Goal: Transaction & Acquisition: Book appointment/travel/reservation

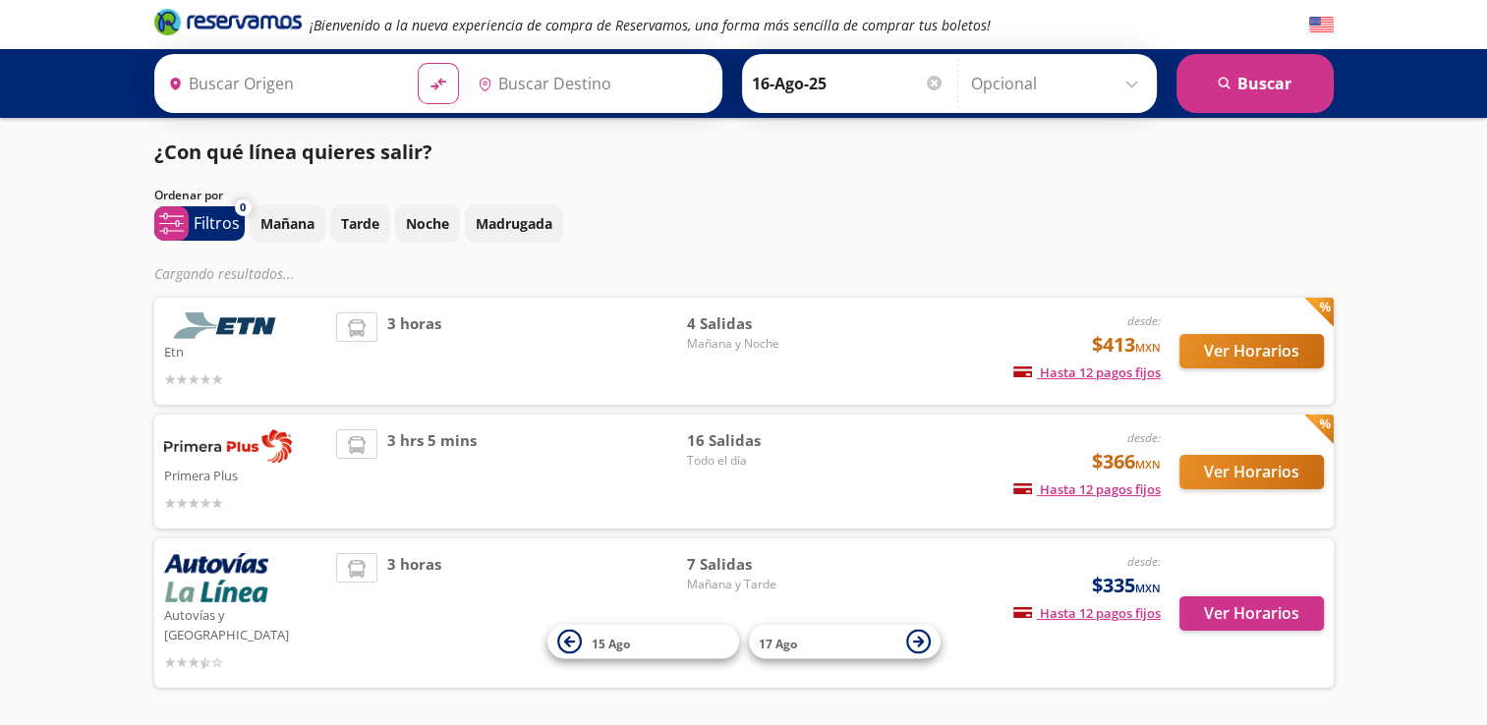
type input "Central de Autobuses, [GEOGRAPHIC_DATA]"
type input "Querétaro, Querétaro"
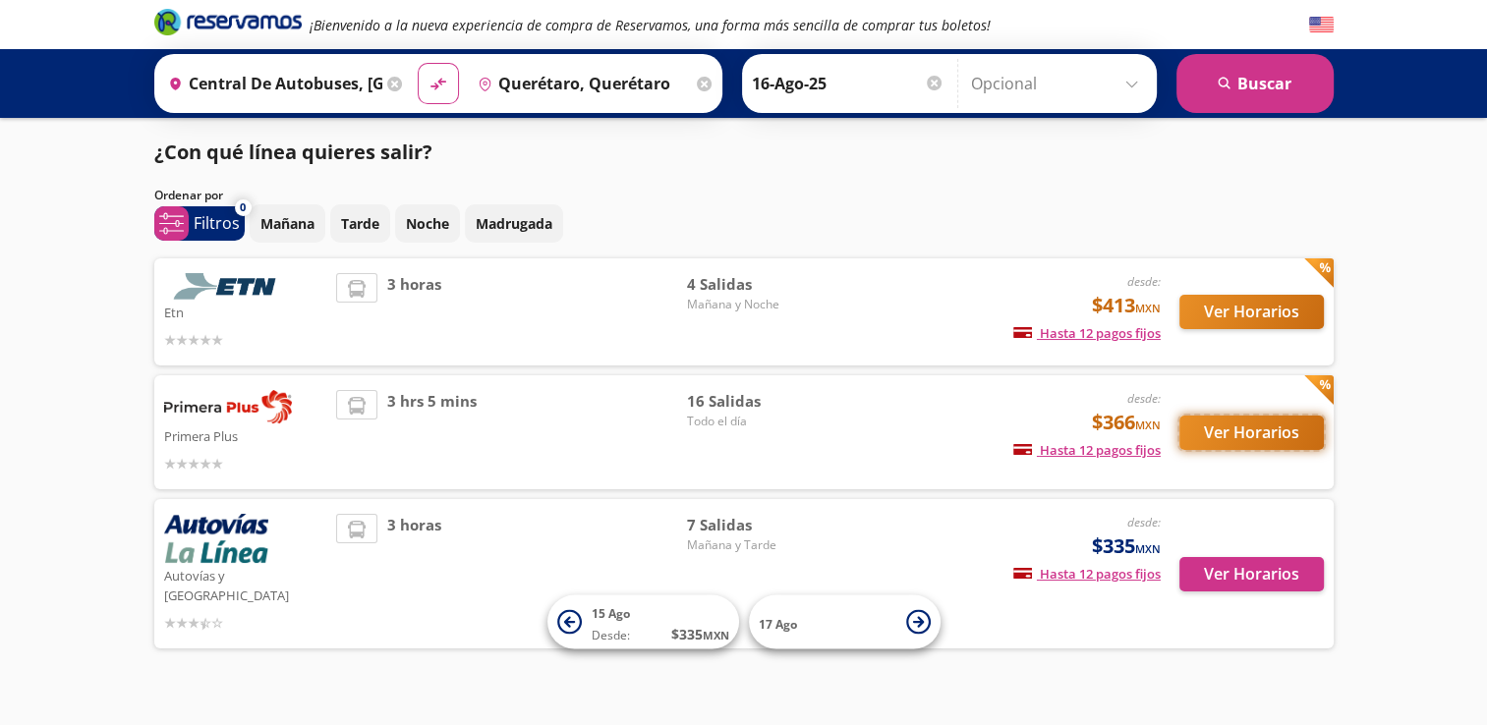
click at [1284, 435] on button "Ver Horarios" at bounding box center [1251, 433] width 144 height 34
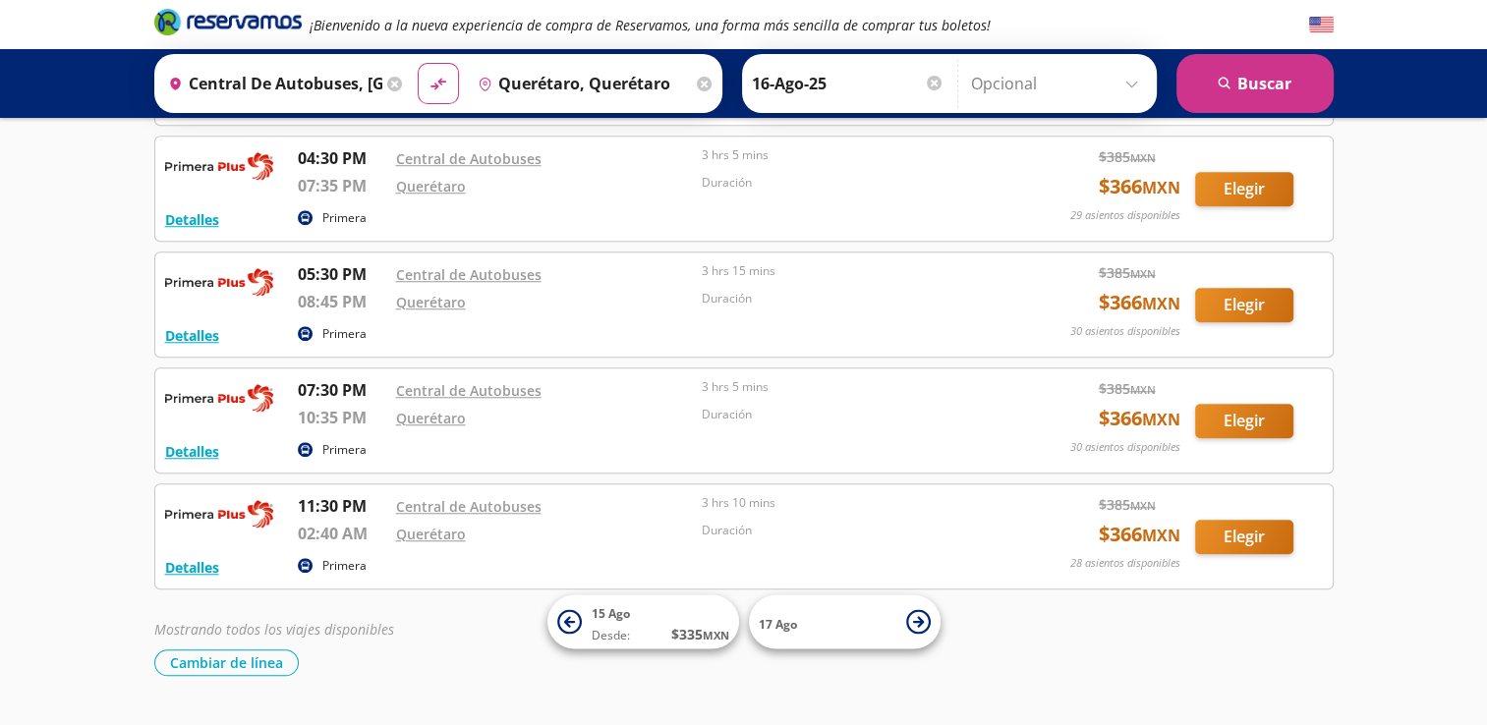
scroll to position [1522, 0]
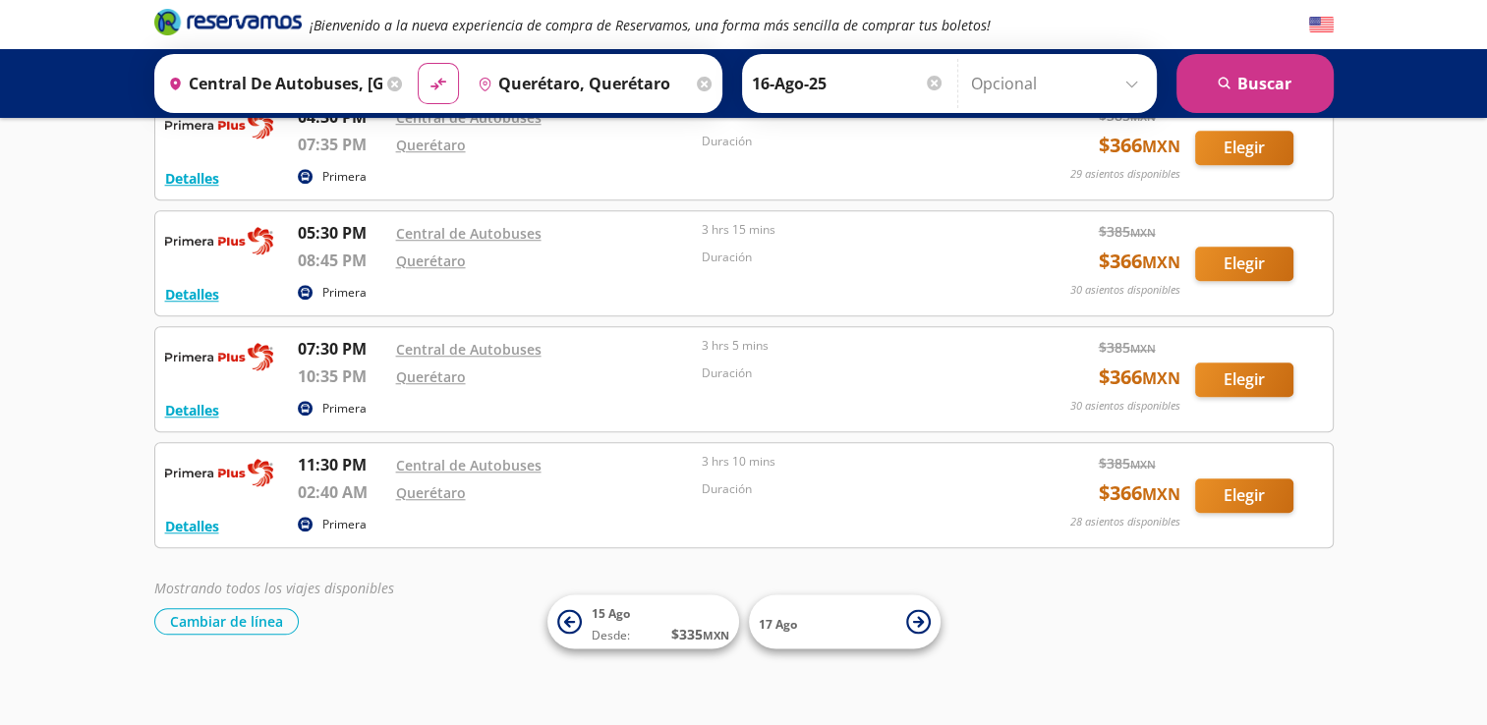
click at [557, 87] on input "Querétaro, Querétaro" at bounding box center [581, 83] width 222 height 49
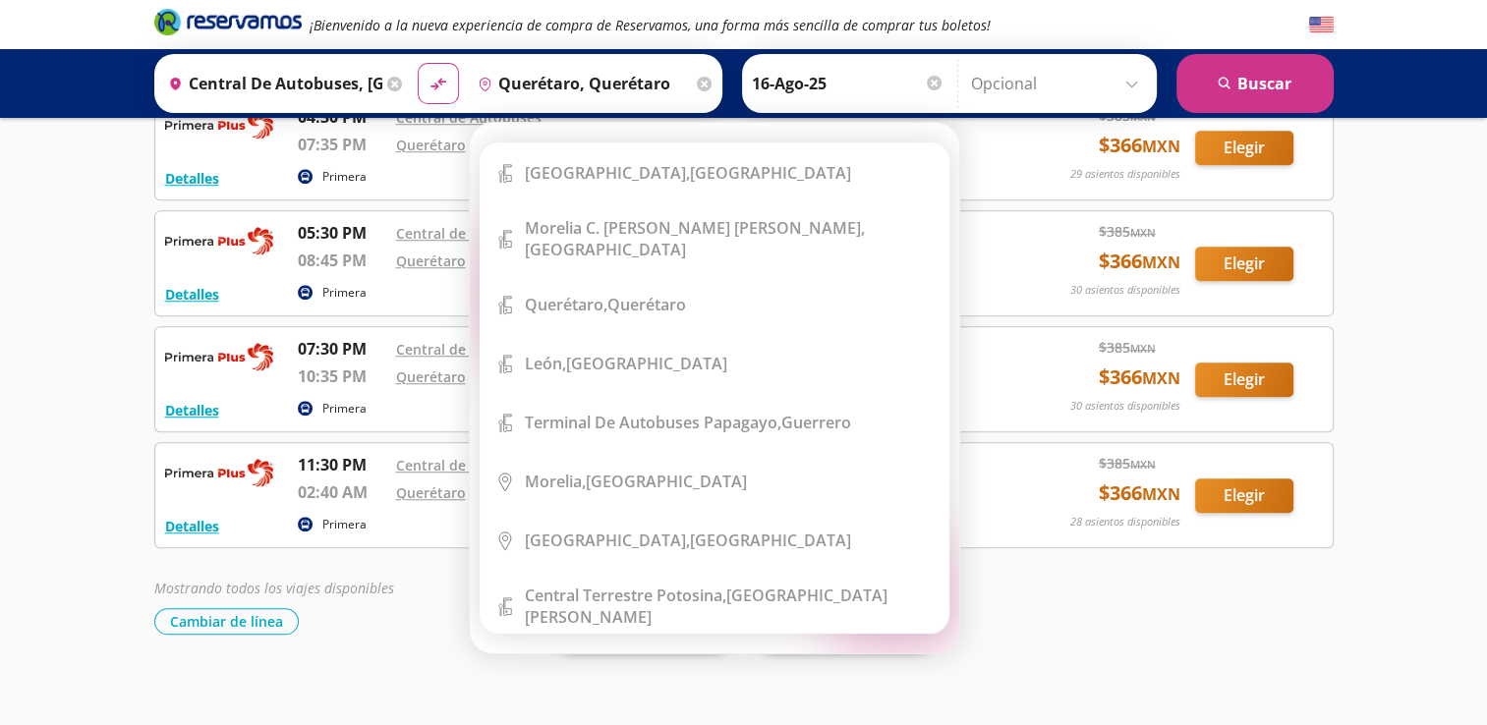
click at [697, 79] on icon at bounding box center [704, 84] width 15 height 15
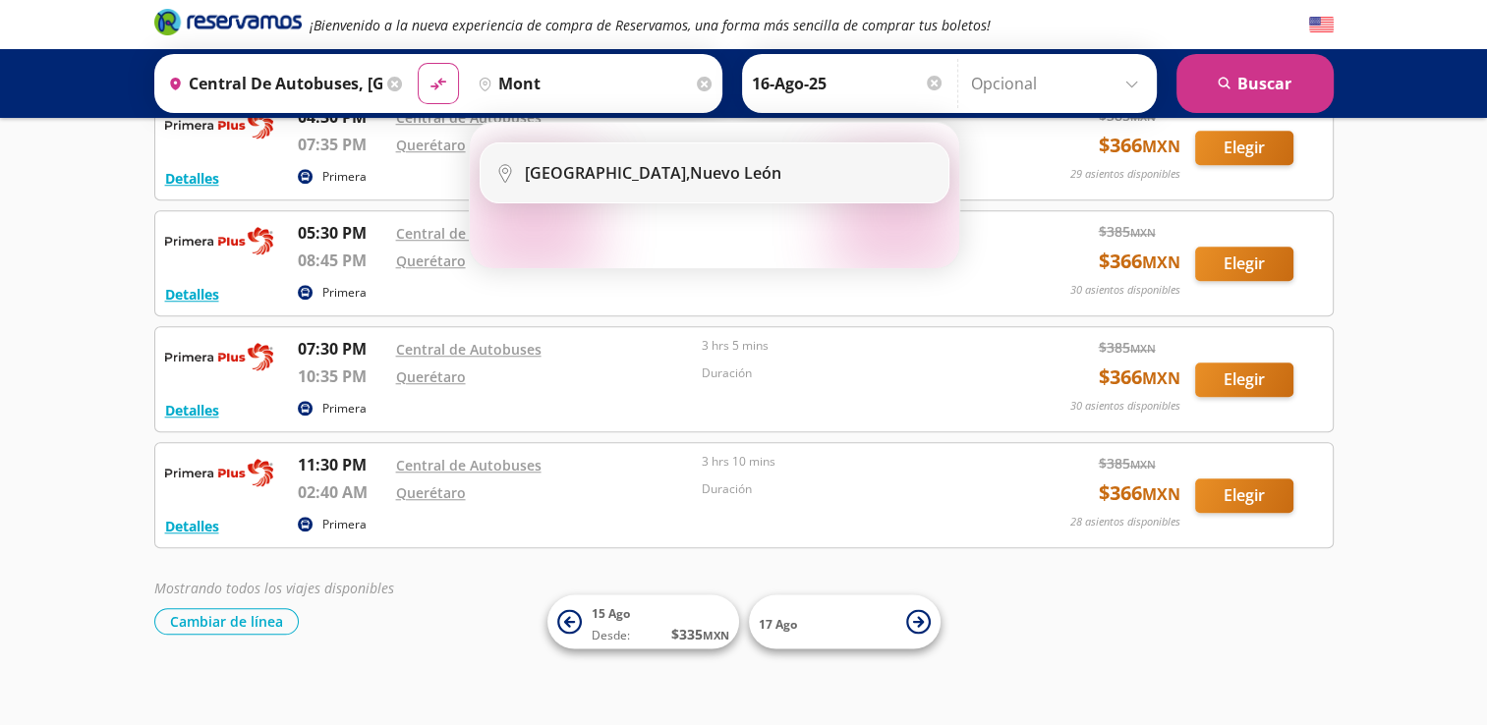
click at [673, 165] on div "[GEOGRAPHIC_DATA], [GEOGRAPHIC_DATA]" at bounding box center [653, 173] width 256 height 22
type input "[GEOGRAPHIC_DATA], [GEOGRAPHIC_DATA]"
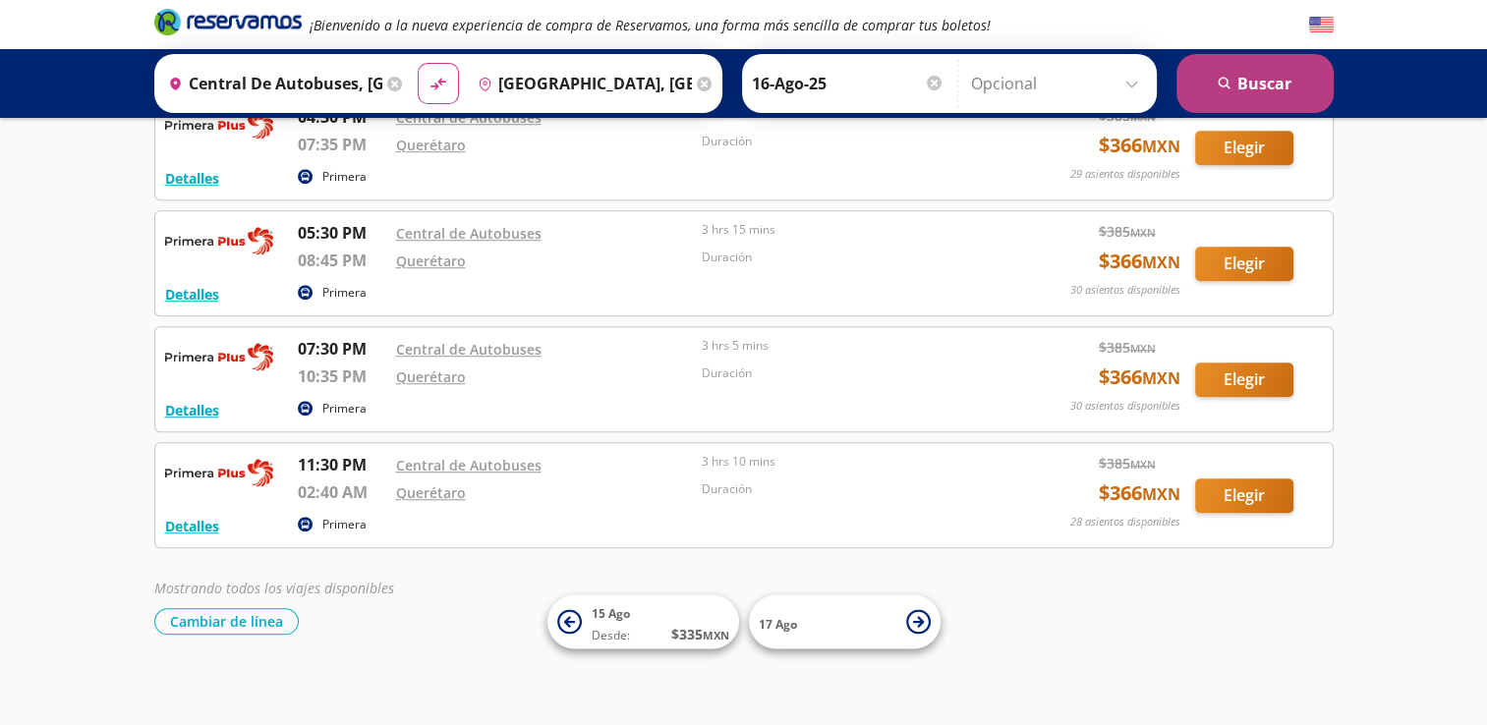
click at [1308, 84] on button "search [GEOGRAPHIC_DATA]" at bounding box center [1254, 83] width 157 height 59
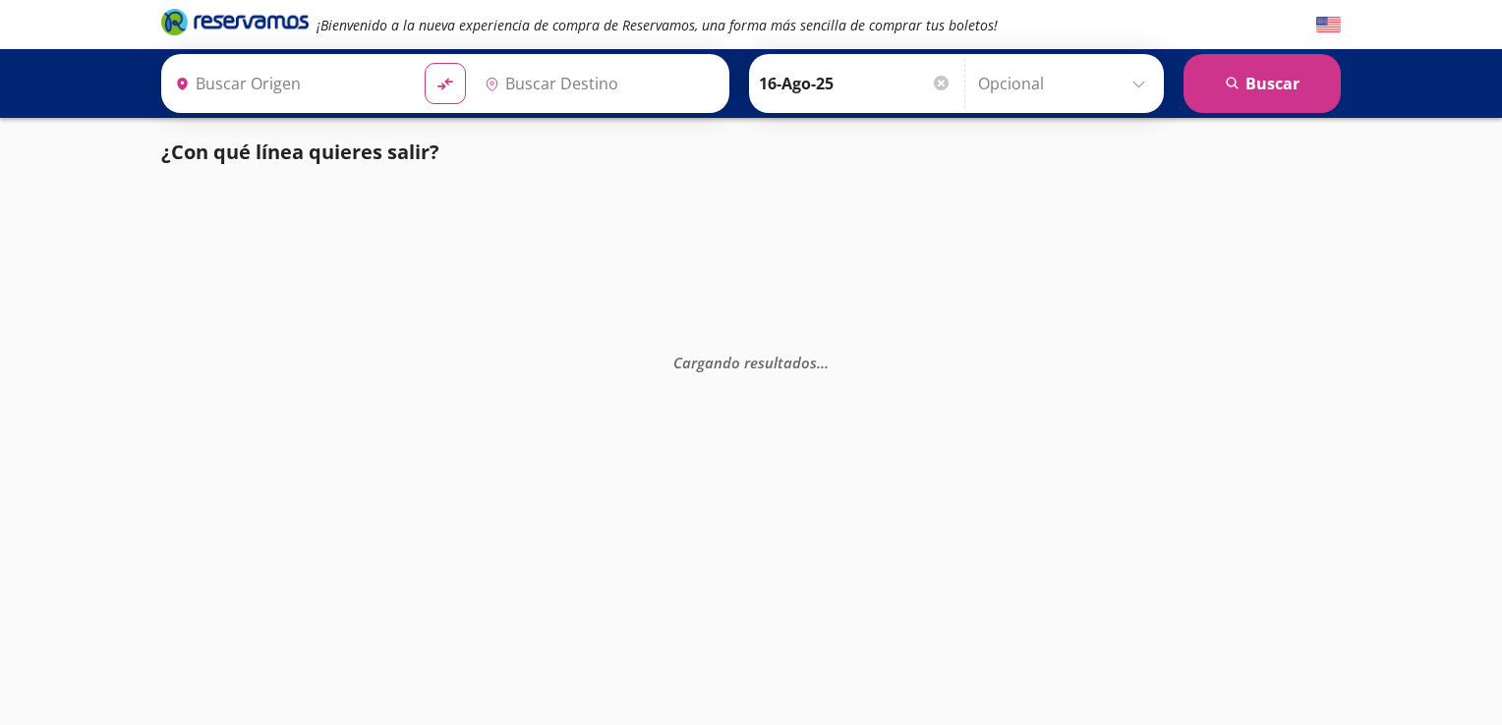
type input "[GEOGRAPHIC_DATA], [GEOGRAPHIC_DATA]"
type input "Central de Autobuses, [GEOGRAPHIC_DATA]"
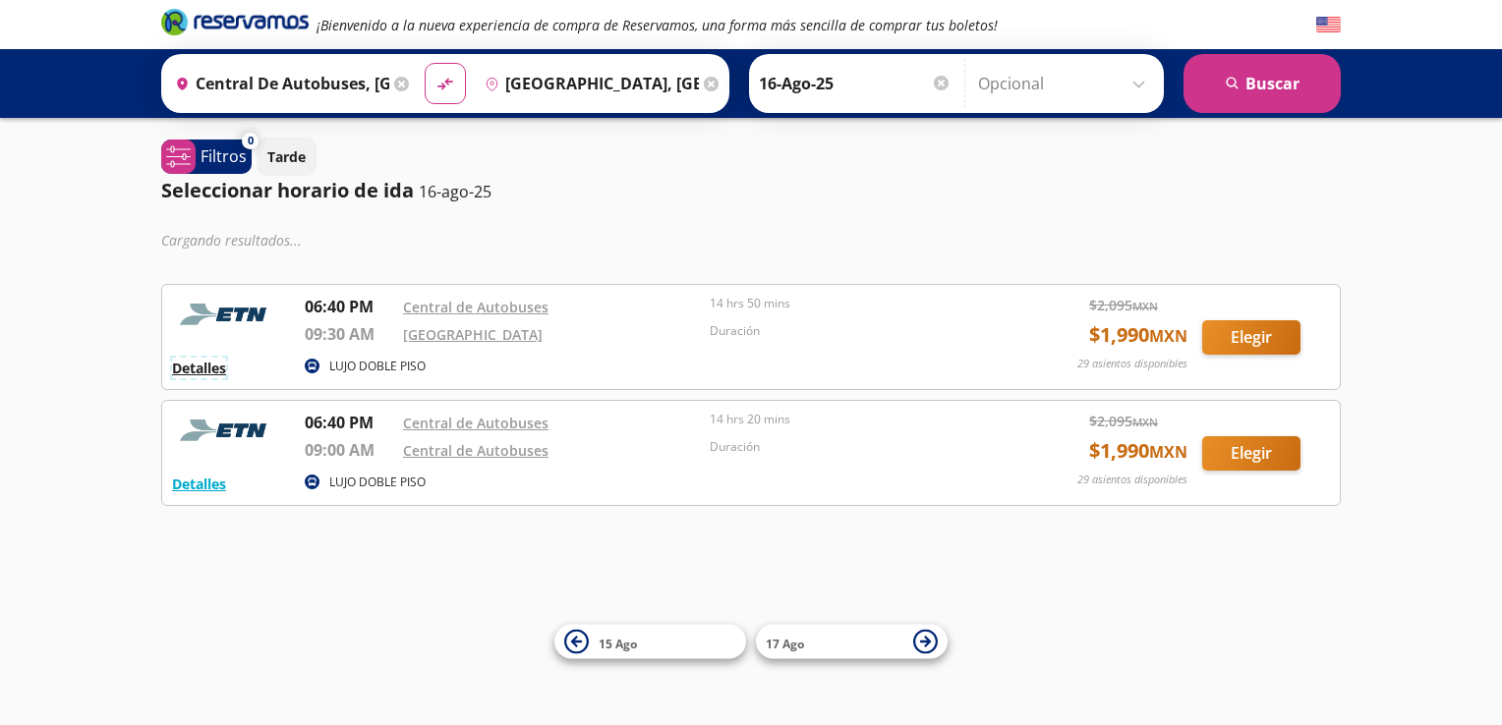
click at [204, 371] on button "Detalles" at bounding box center [199, 368] width 54 height 21
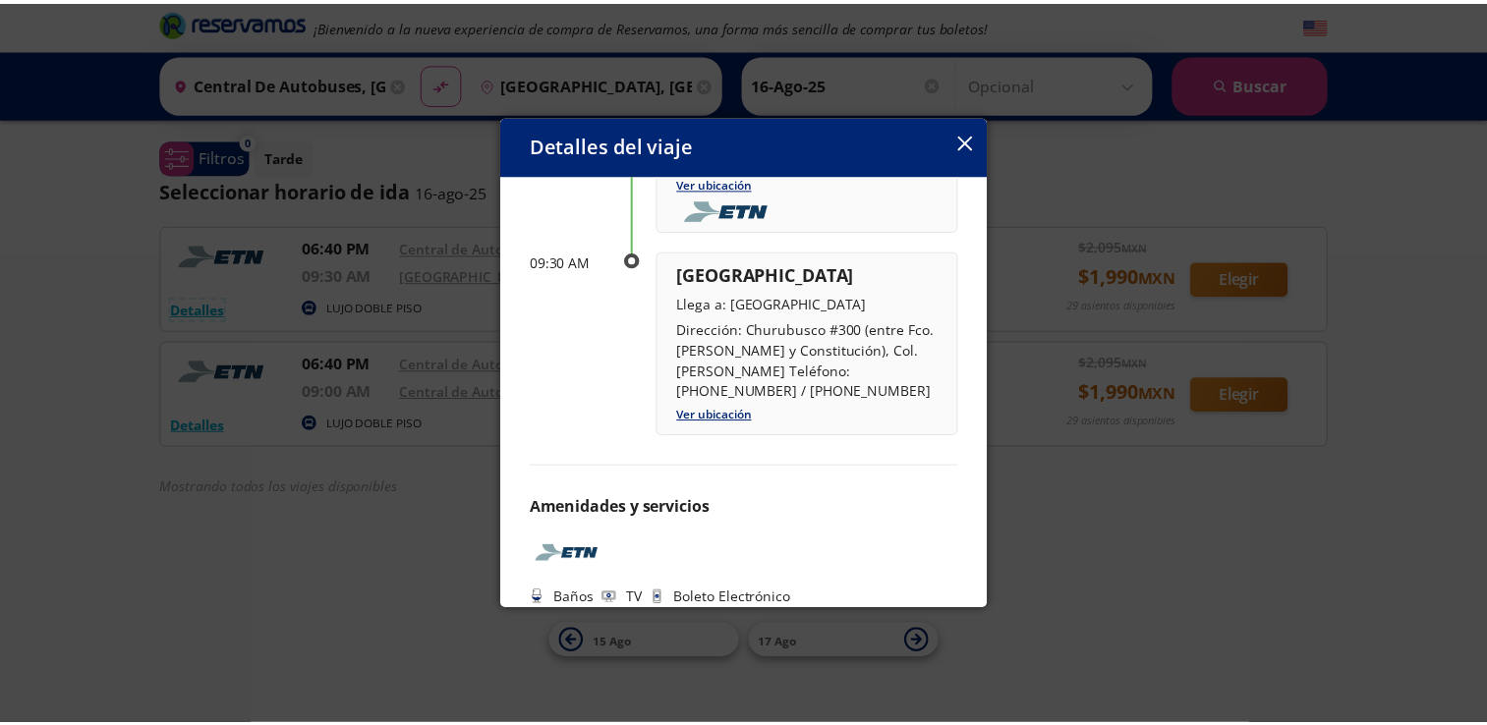
scroll to position [255, 0]
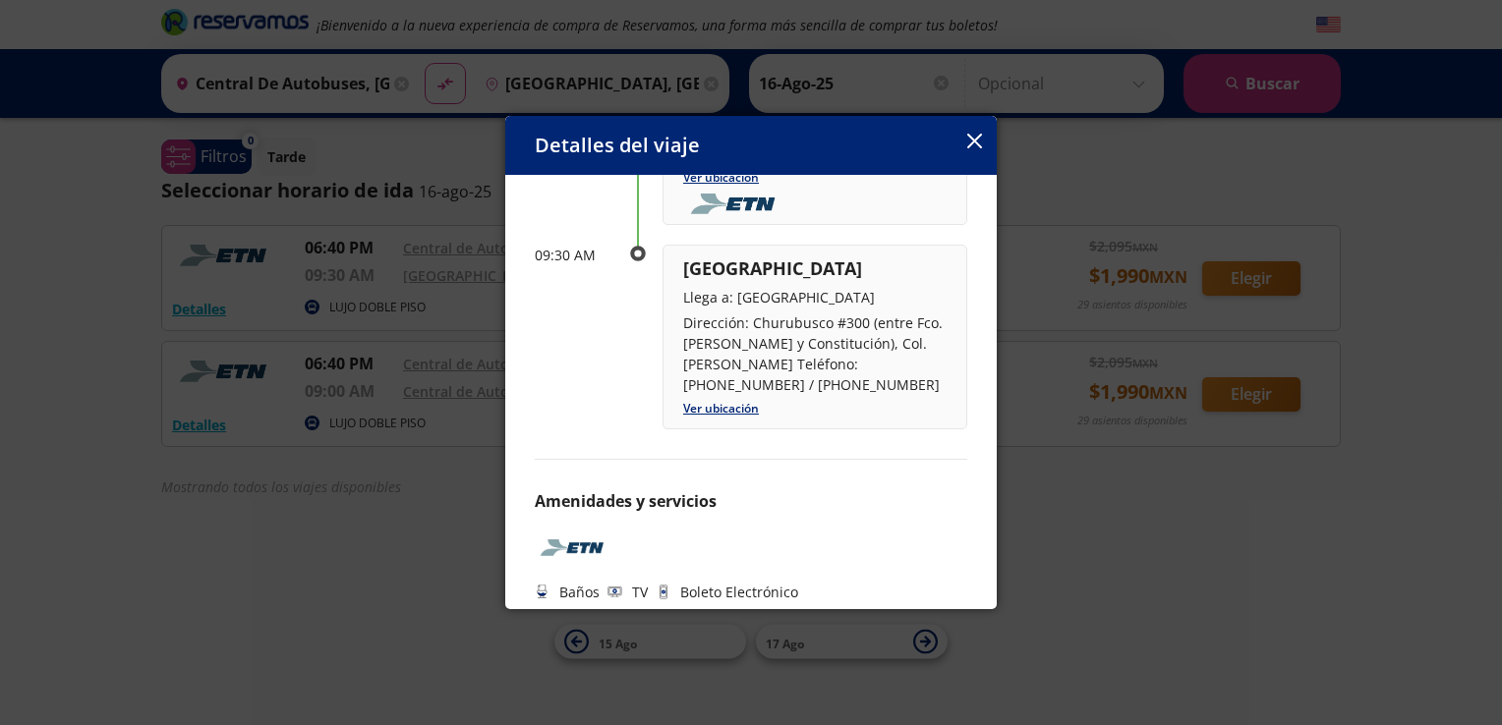
click at [979, 143] on icon "button" at bounding box center [974, 141] width 15 height 15
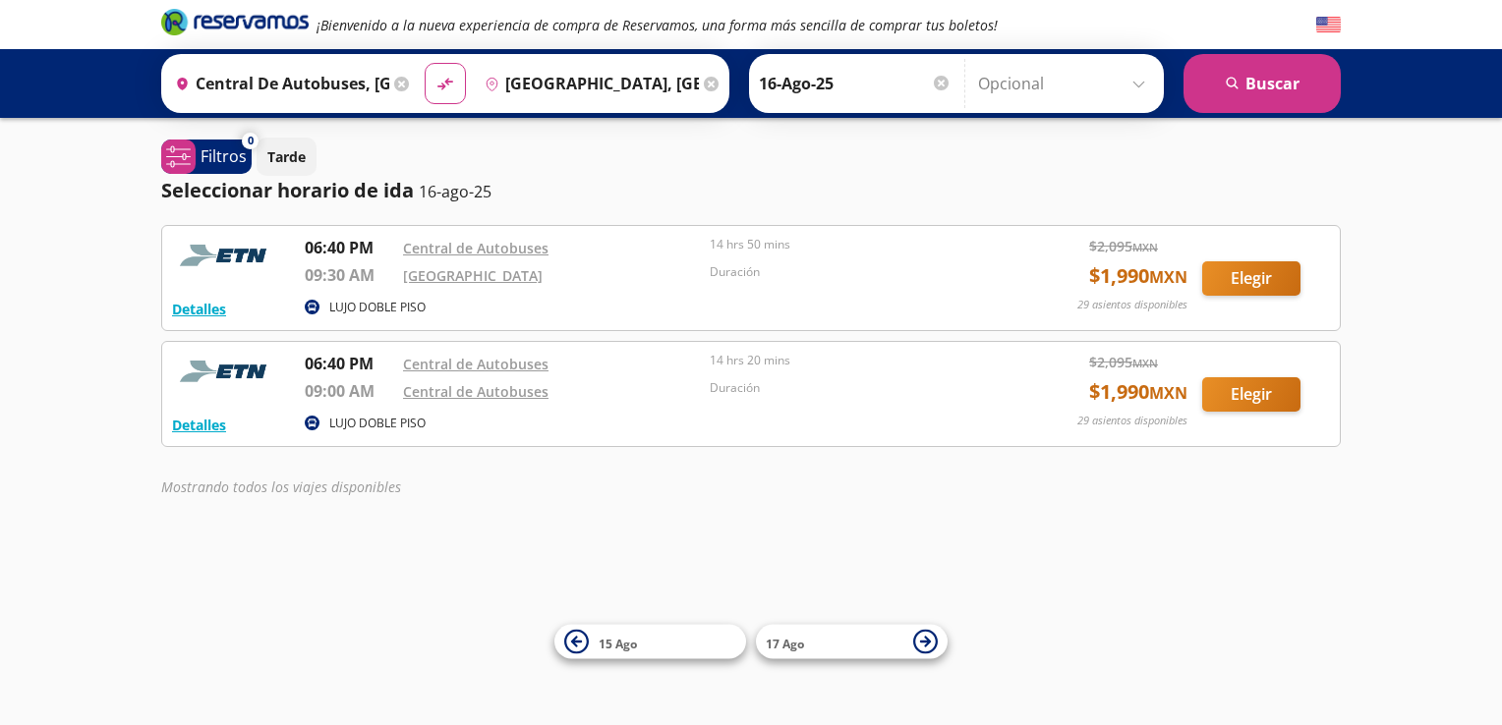
click at [704, 85] on icon at bounding box center [711, 84] width 15 height 15
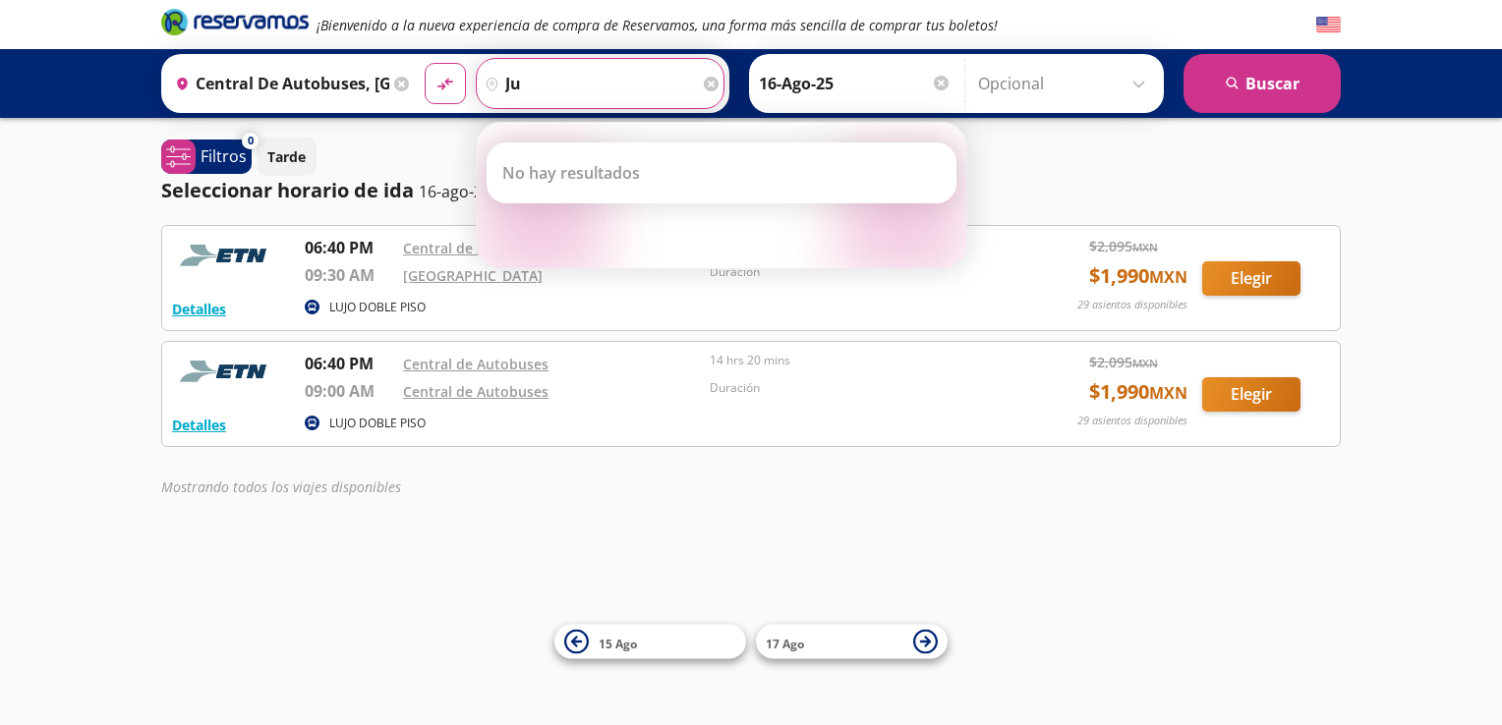
type input "j"
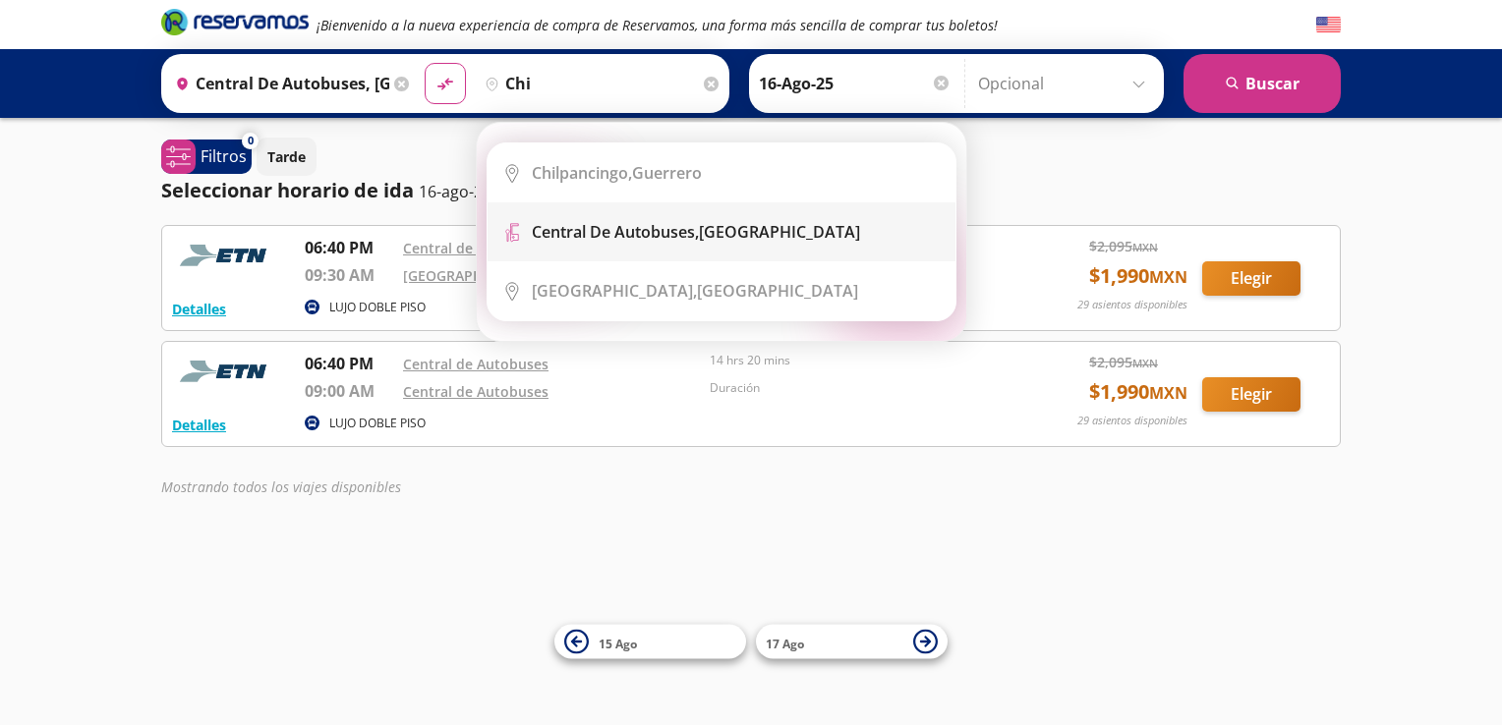
click at [594, 222] on b "Central de Autobuses," at bounding box center [615, 232] width 167 height 22
type input "Central de Autobuses, [GEOGRAPHIC_DATA]"
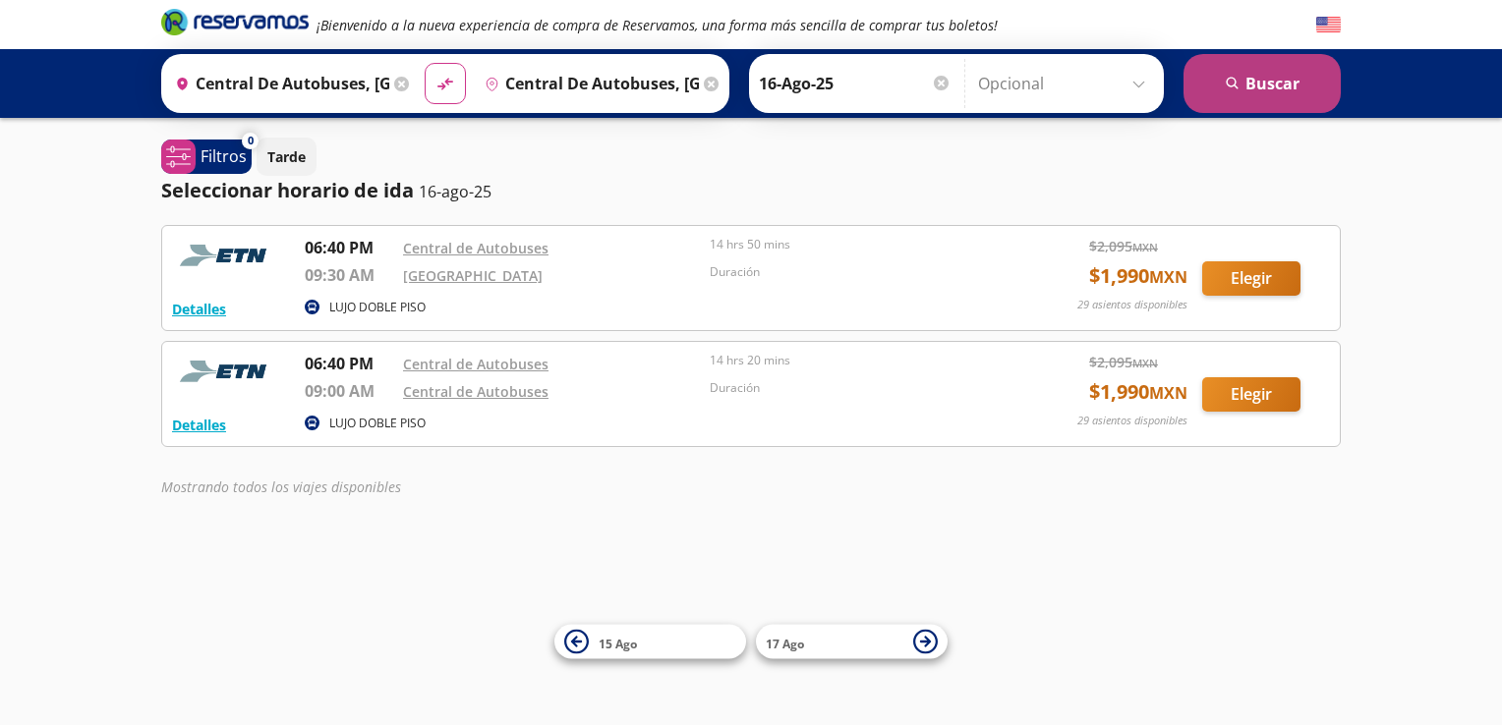
click at [1229, 82] on icon "search" at bounding box center [1232, 84] width 15 height 15
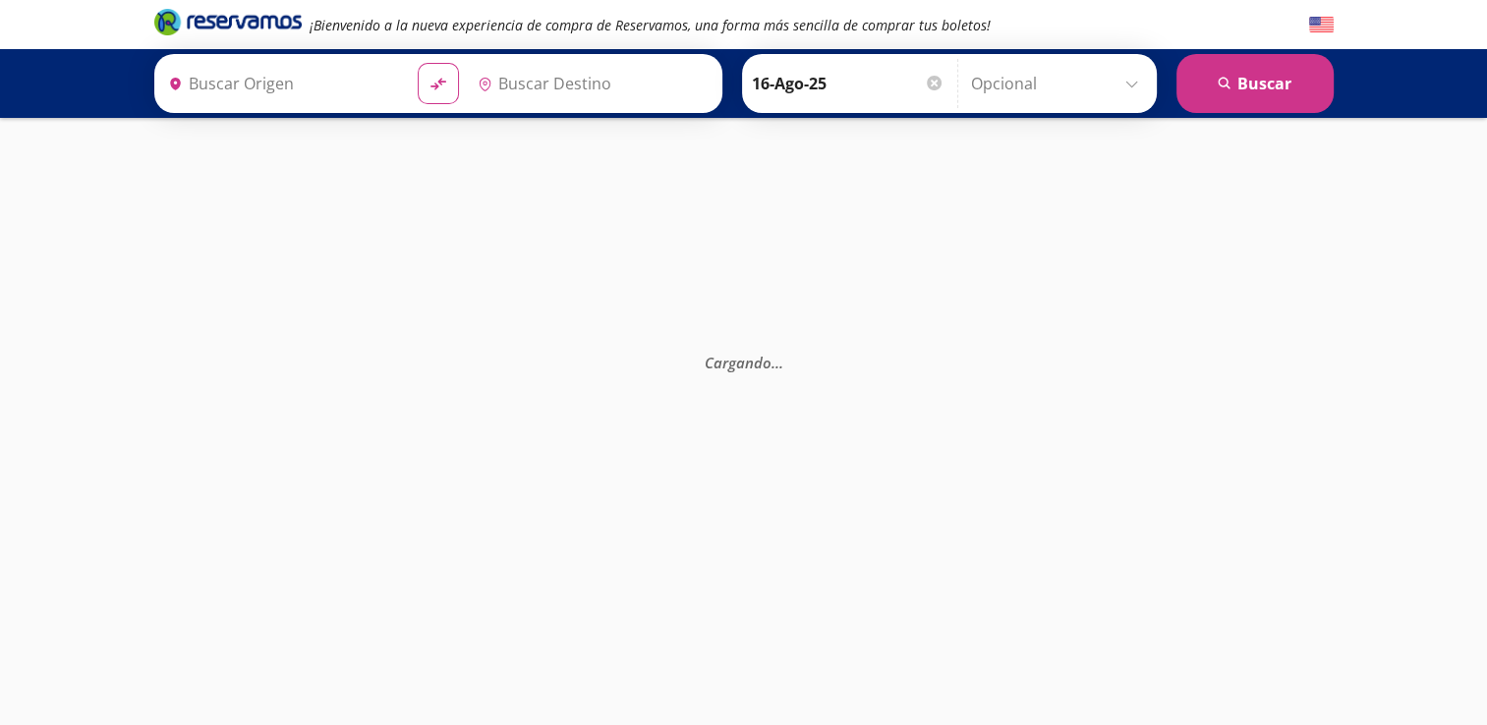
type input "Central de Autobuses, [GEOGRAPHIC_DATA]"
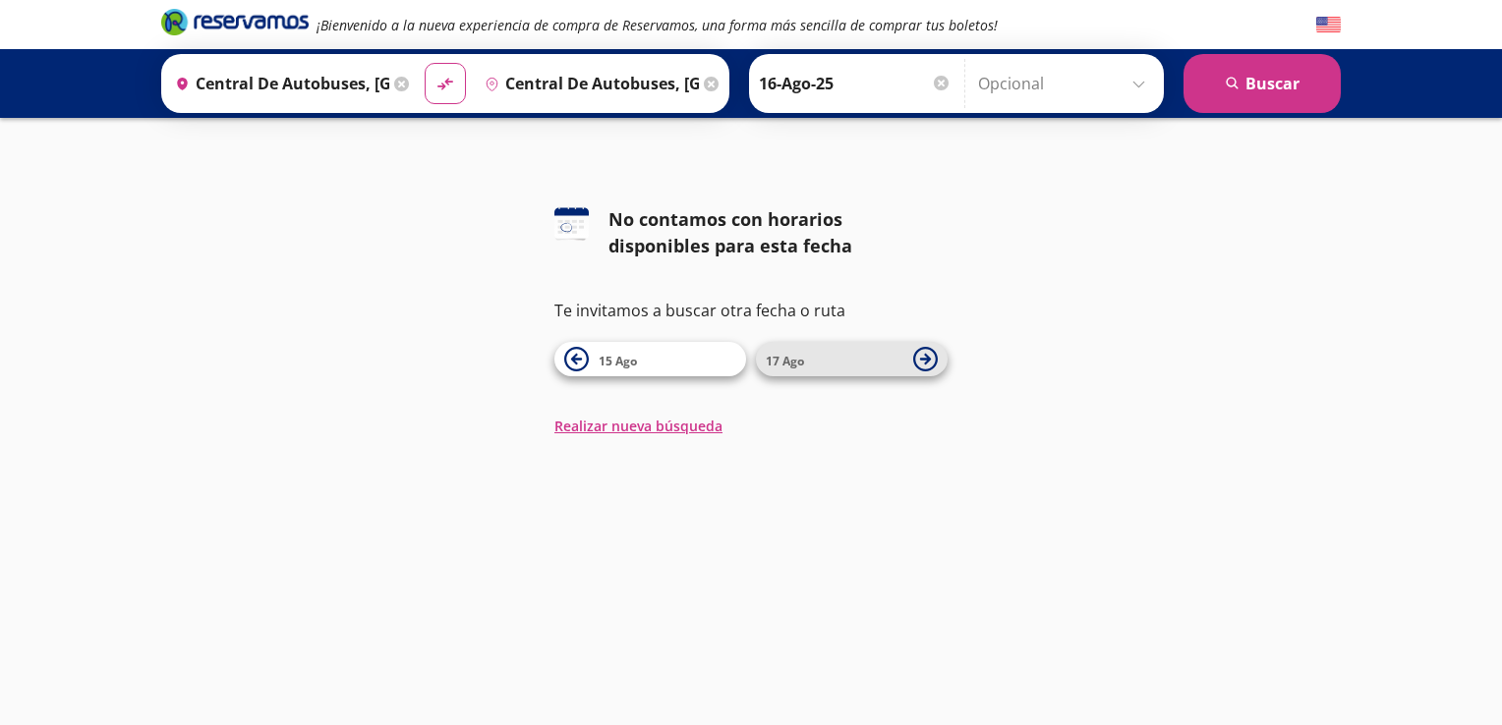
click at [805, 360] on span "17 Ago" at bounding box center [834, 360] width 138 height 24
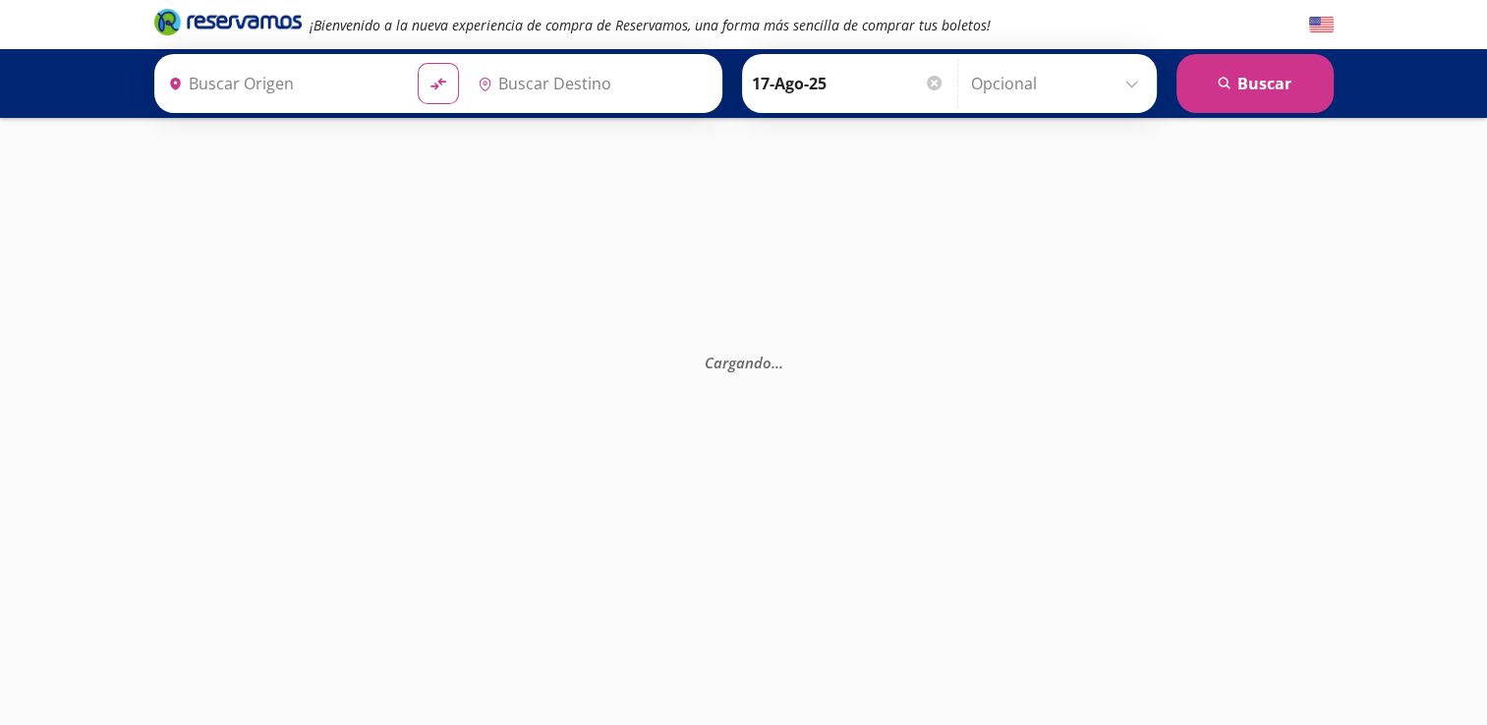
type input "Central de Autobuses, [GEOGRAPHIC_DATA]"
click at [697, 84] on icon at bounding box center [704, 84] width 15 height 15
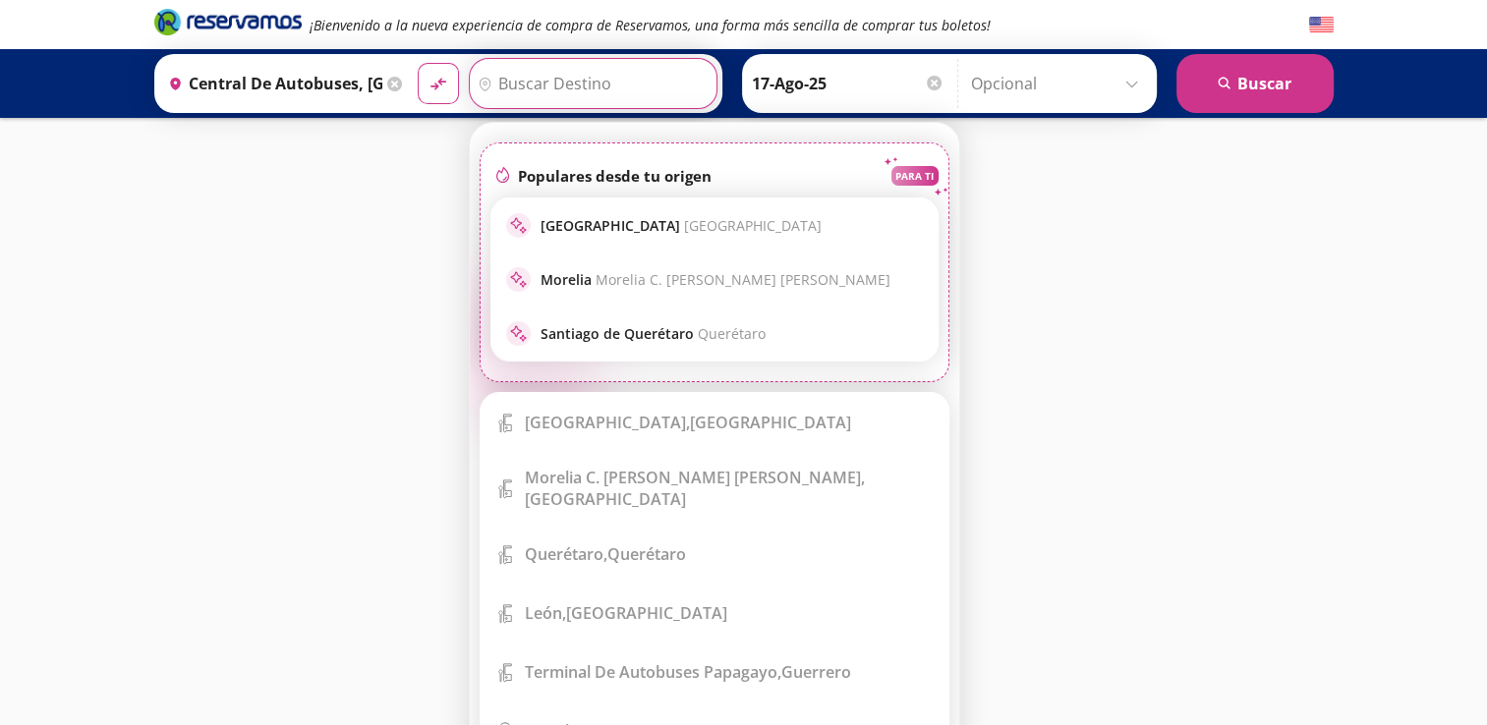
click at [393, 83] on icon at bounding box center [394, 84] width 15 height 15
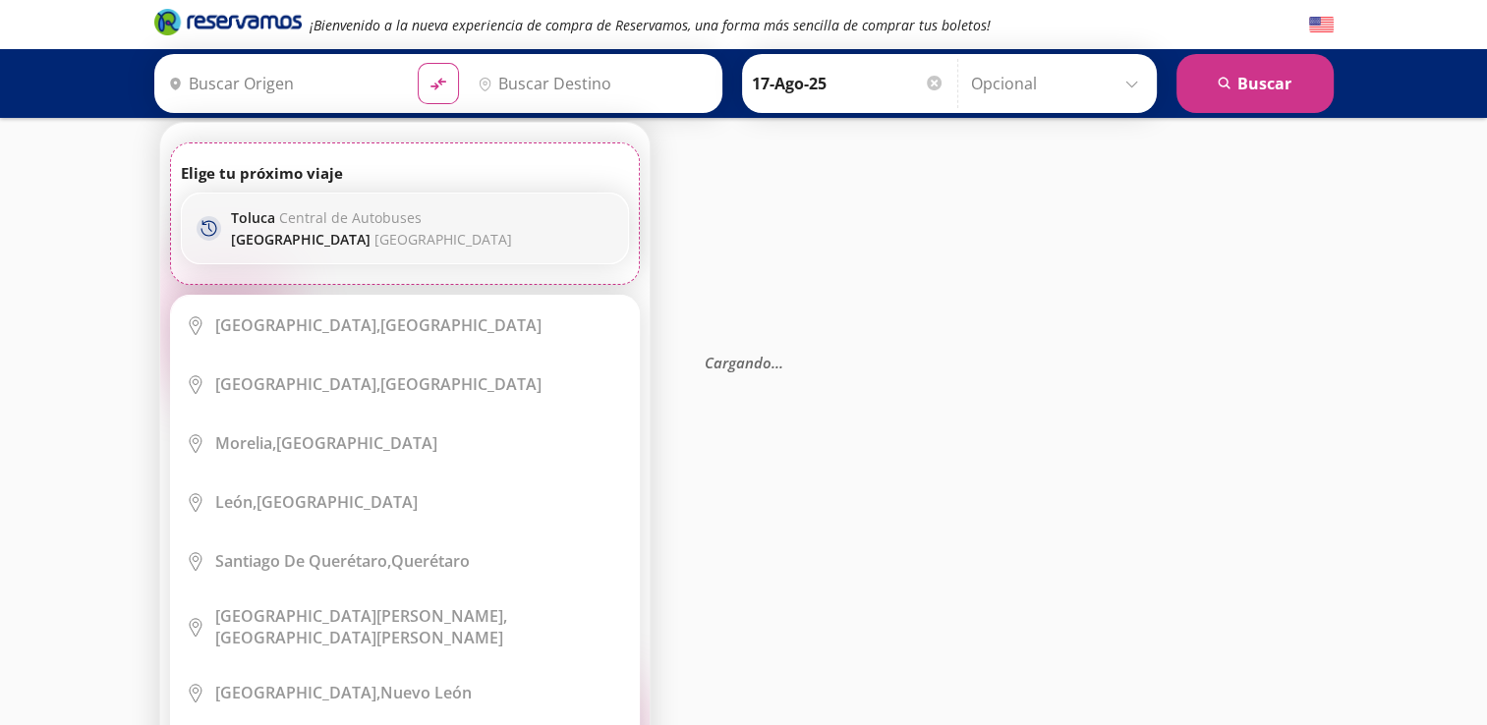
click at [374, 232] on span "[GEOGRAPHIC_DATA]" at bounding box center [443, 239] width 138 height 19
type input "Central de Autobuses, [GEOGRAPHIC_DATA]"
type input "[GEOGRAPHIC_DATA], [GEOGRAPHIC_DATA]"
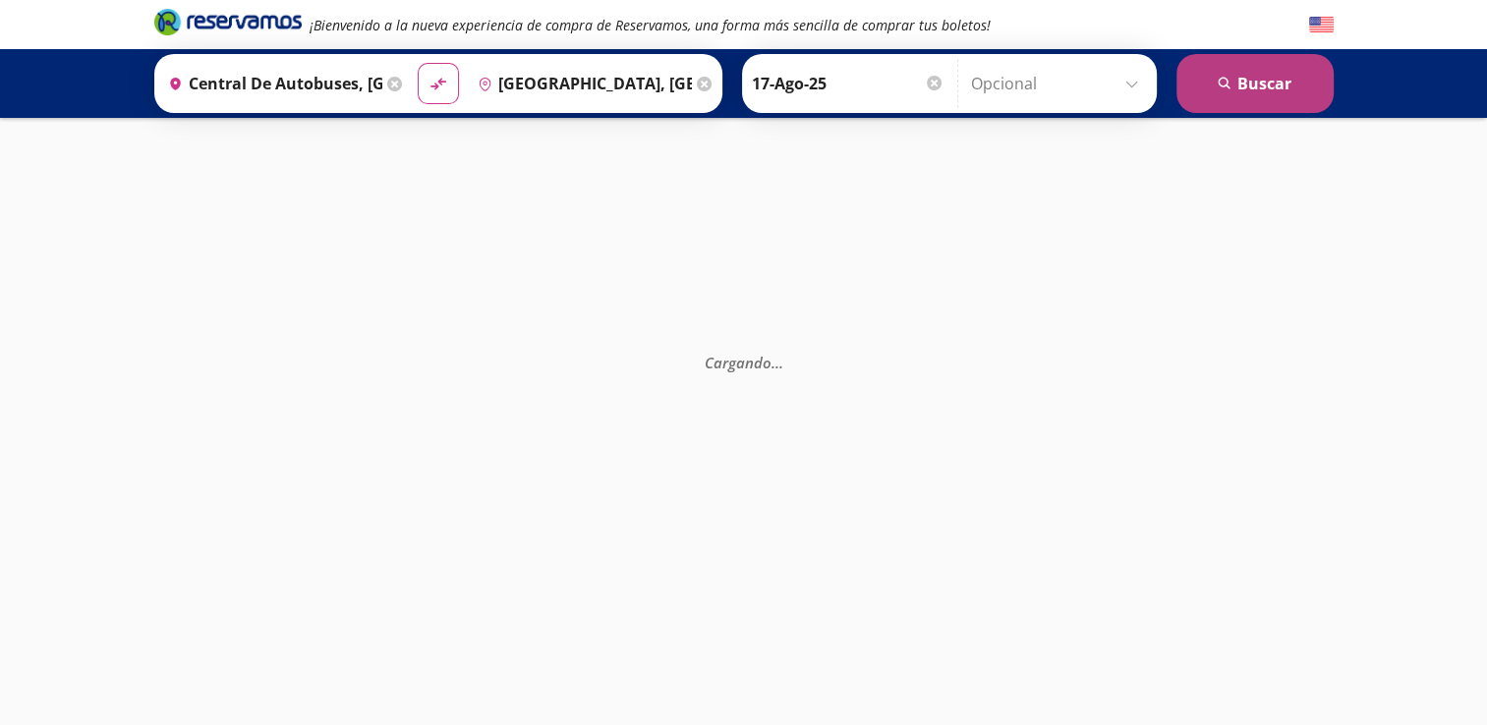
click at [1178, 96] on button "search [GEOGRAPHIC_DATA]" at bounding box center [1254, 83] width 157 height 59
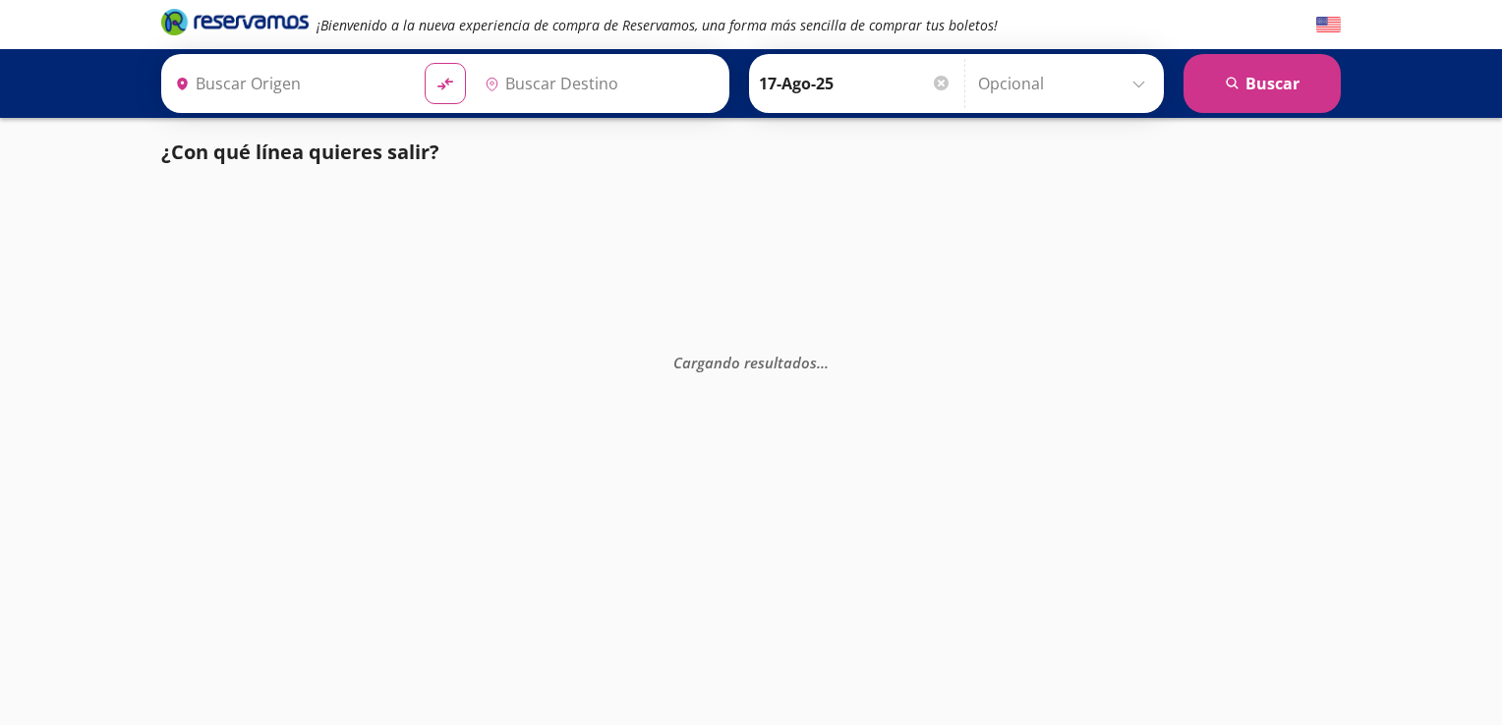
type input "[GEOGRAPHIC_DATA], [GEOGRAPHIC_DATA]"
type input "Central de Autobuses, [GEOGRAPHIC_DATA]"
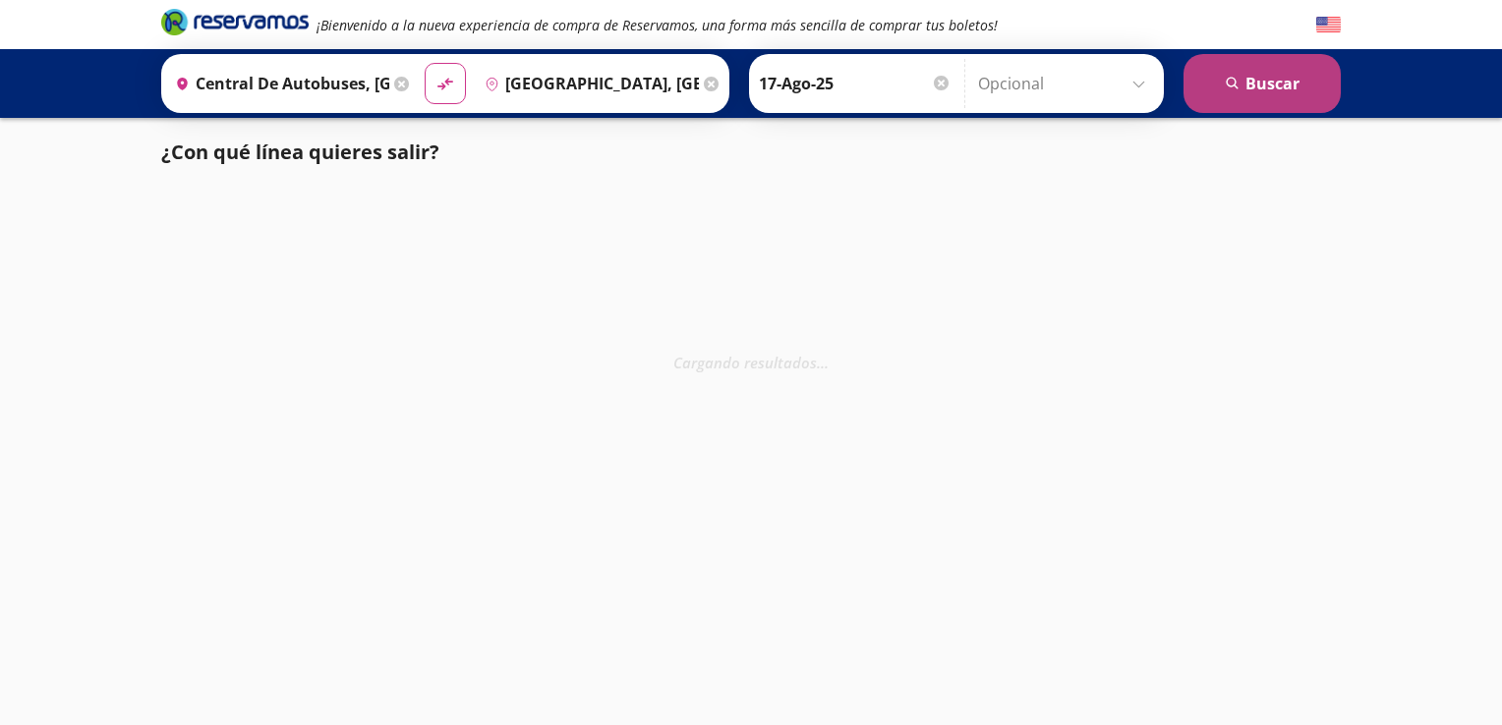
click at [1286, 81] on button "search [GEOGRAPHIC_DATA]" at bounding box center [1261, 83] width 157 height 59
